Goal: Task Accomplishment & Management: Manage account settings

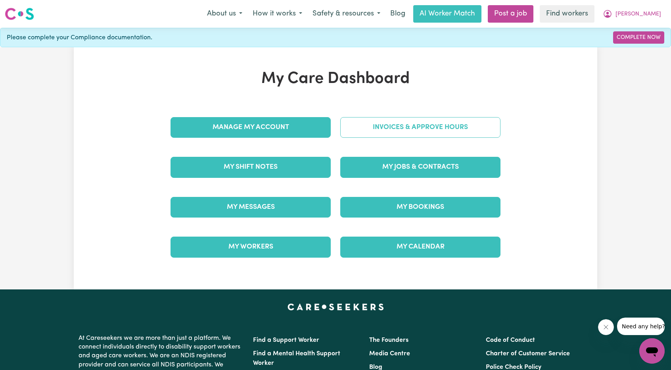
click at [385, 127] on link "Invoices & Approve Hours" at bounding box center [420, 127] width 160 height 21
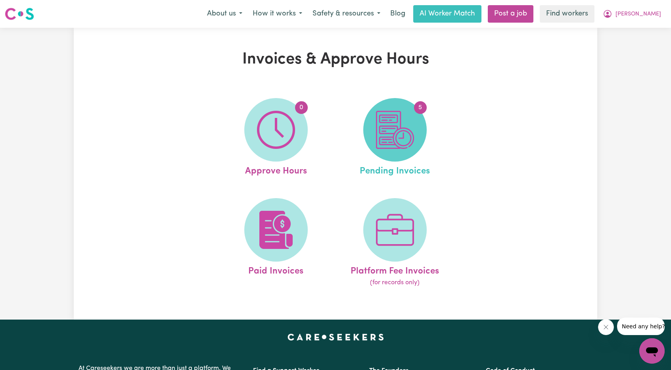
click at [397, 125] on img at bounding box center [395, 130] width 38 height 38
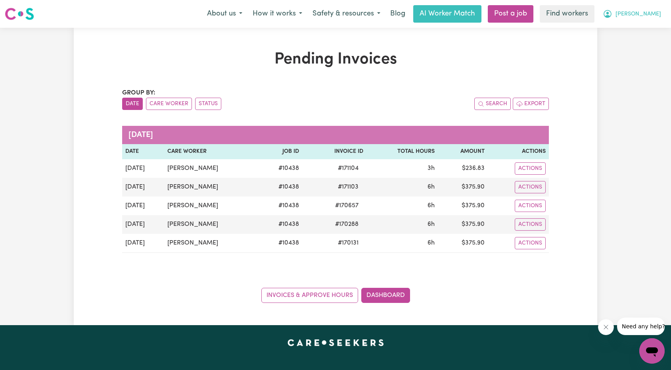
click at [649, 16] on span "[PERSON_NAME]" at bounding box center [639, 14] width 46 height 9
click at [639, 26] on link "My Dashboard" at bounding box center [634, 30] width 63 height 15
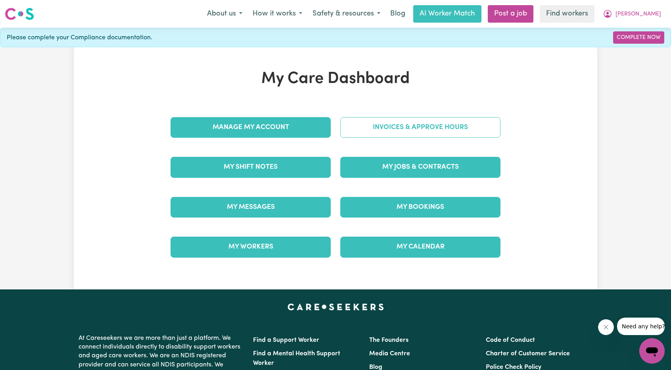
click at [363, 125] on link "Invoices & Approve Hours" at bounding box center [420, 127] width 160 height 21
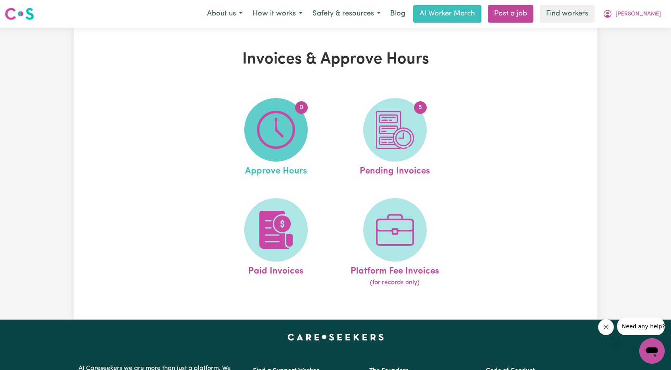
click at [260, 135] on img at bounding box center [276, 130] width 38 height 38
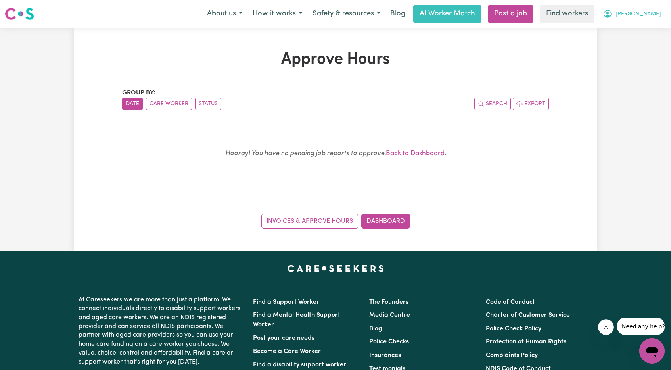
click at [652, 13] on span "[PERSON_NAME]" at bounding box center [639, 14] width 46 height 9
click at [639, 29] on link "My Dashboard" at bounding box center [634, 30] width 63 height 15
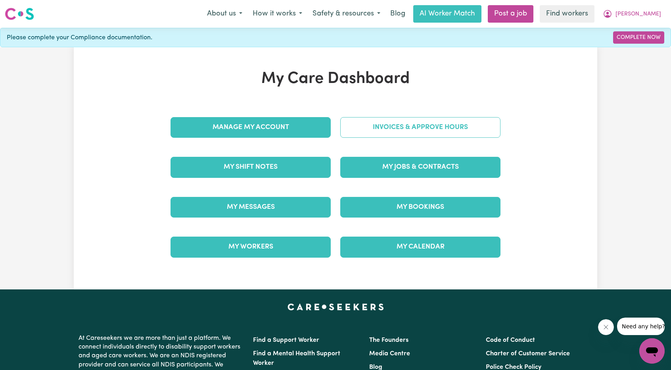
click at [436, 120] on link "Invoices & Approve Hours" at bounding box center [420, 127] width 160 height 21
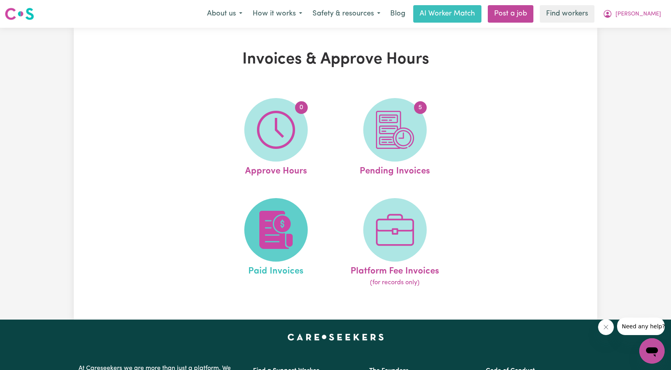
click at [290, 202] on span at bounding box center [275, 229] width 63 height 63
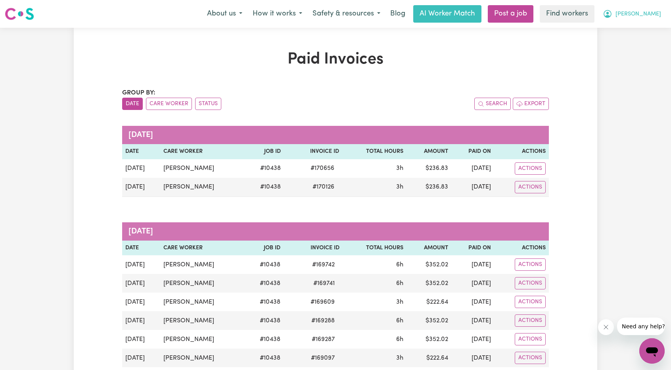
click at [609, 13] on icon "My Account" at bounding box center [607, 13] width 2 height 3
drag, startPoint x: 632, startPoint y: 22, endPoint x: 629, endPoint y: 26, distance: 4.3
click at [629, 26] on link "My Dashboard" at bounding box center [634, 30] width 63 height 15
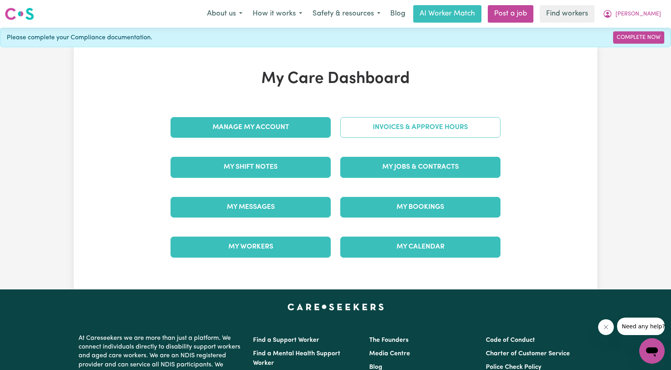
click at [424, 123] on link "Invoices & Approve Hours" at bounding box center [420, 127] width 160 height 21
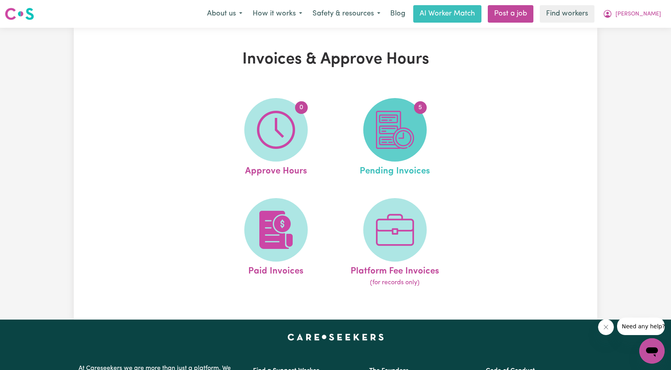
click at [401, 130] on img at bounding box center [395, 130] width 38 height 38
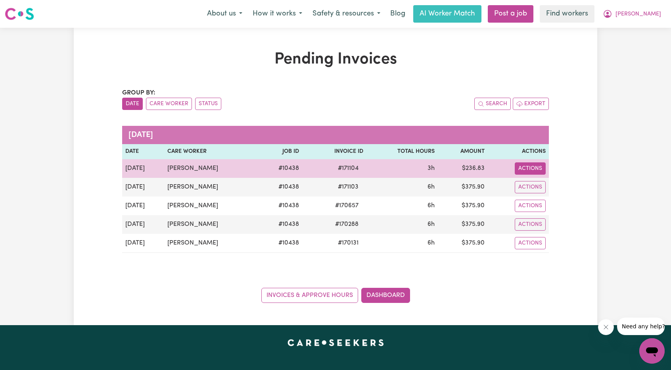
click at [540, 168] on button "Actions" at bounding box center [530, 168] width 31 height 12
click at [529, 184] on link "Download Invoice" at bounding box center [548, 186] width 73 height 16
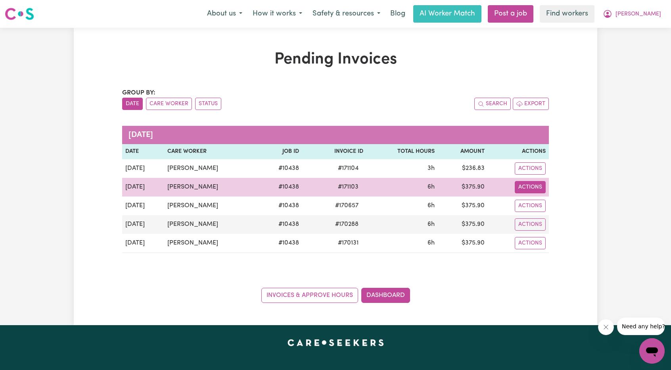
click at [535, 175] on button "Actions" at bounding box center [530, 168] width 31 height 12
click at [535, 204] on link "Download Invoice" at bounding box center [548, 205] width 73 height 16
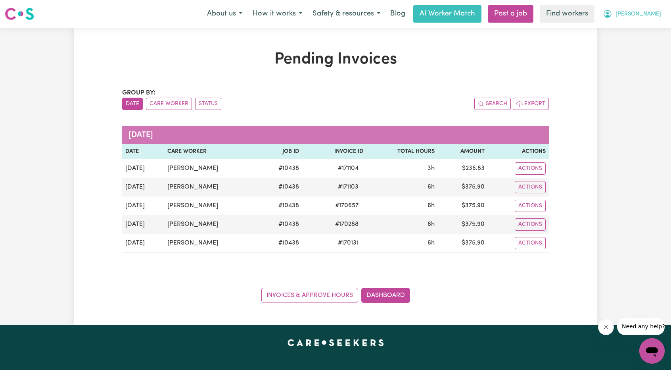
click at [612, 12] on icon "My Account" at bounding box center [608, 14] width 10 height 10
click at [629, 31] on link "My Dashboard" at bounding box center [634, 30] width 63 height 15
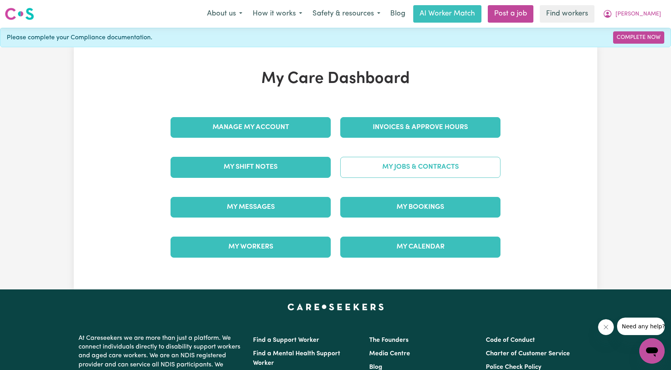
click at [427, 165] on link "My Jobs & Contracts" at bounding box center [420, 167] width 160 height 21
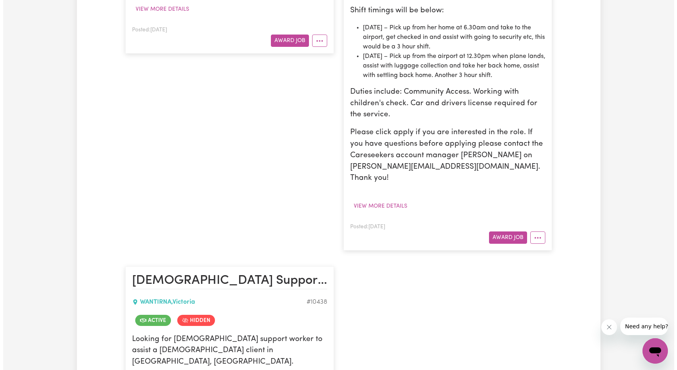
scroll to position [555, 0]
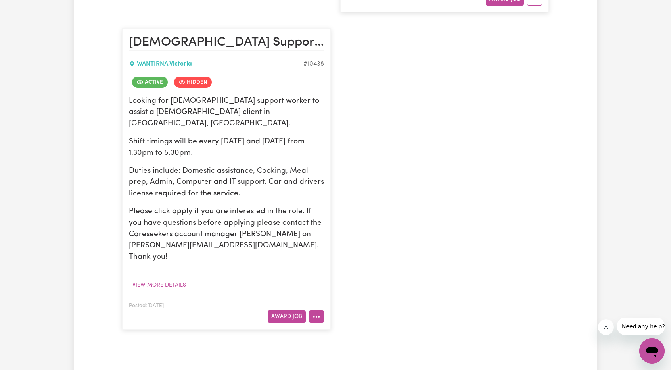
click at [320, 301] on div "Posted: [DATE] Award Job" at bounding box center [226, 312] width 195 height 22
click at [320, 310] on button "More options" at bounding box center [316, 316] width 15 height 12
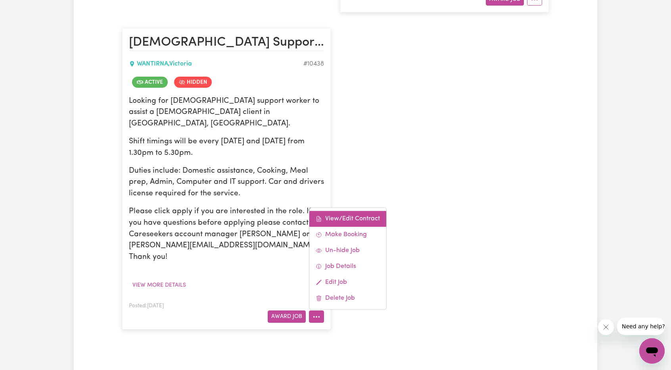
click at [366, 211] on link "View/Edit Contract" at bounding box center [347, 219] width 77 height 16
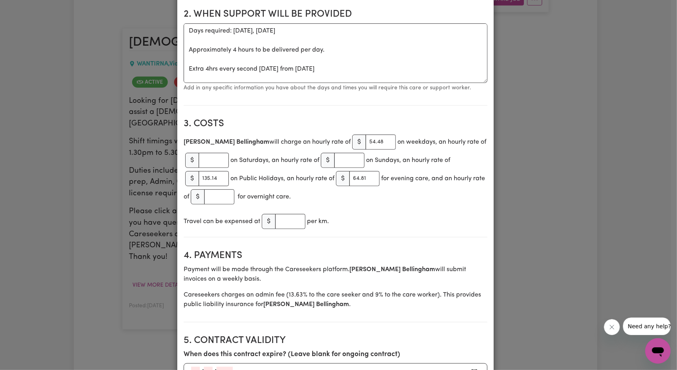
scroll to position [278, 0]
